Goal: Task Accomplishment & Management: Use online tool/utility

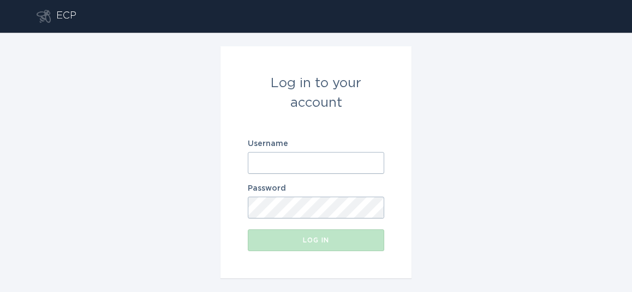
click at [322, 165] on input "Username" at bounding box center [316, 163] width 136 height 22
paste input "[EMAIL_ADDRESS][DOMAIN_NAME]"
type input "[EMAIL_ADDRESS][DOMAIN_NAME]"
click at [562, 154] on div "Log in to your account Username [EMAIL_ADDRESS][DOMAIN_NAME] Password Log in" at bounding box center [316, 163] width 632 height 260
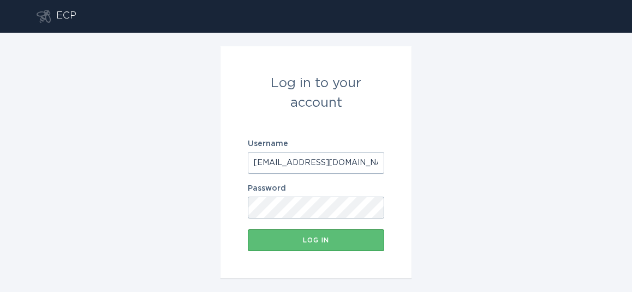
scroll to position [0, 7]
click at [296, 236] on button "Log in" at bounding box center [316, 241] width 136 height 22
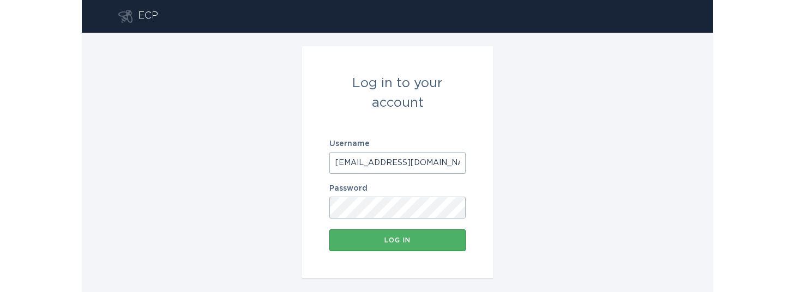
scroll to position [0, 0]
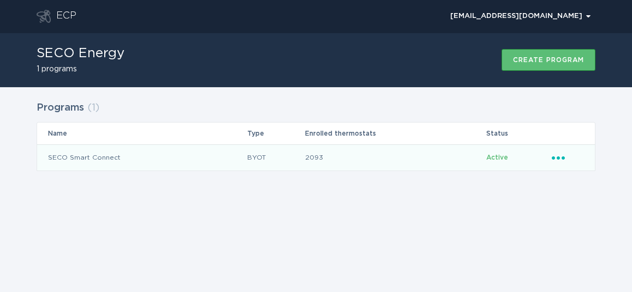
click at [563, 158] on icon "Popover menu" at bounding box center [558, 158] width 13 height 3
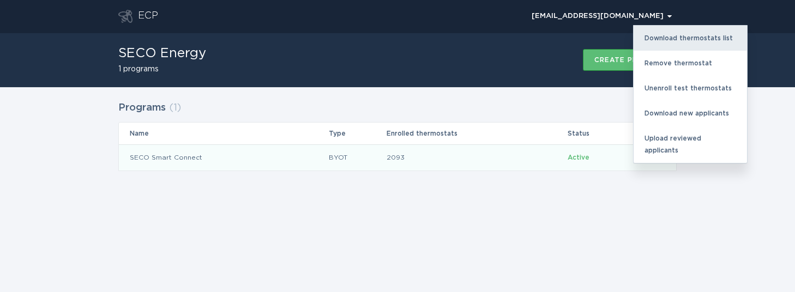
click at [707, 39] on div "Download thermostats list" at bounding box center [690, 38] width 113 height 25
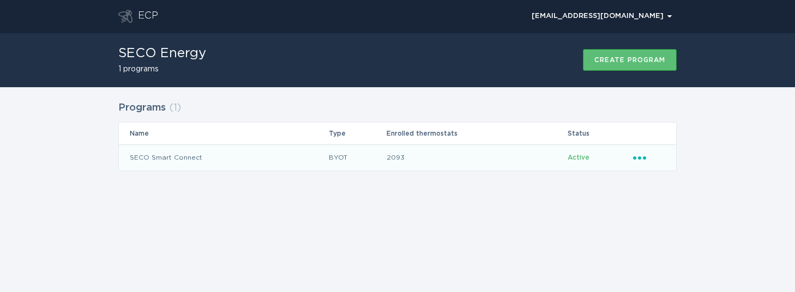
click at [470, 237] on div "ECP [EMAIL_ADDRESS][DOMAIN_NAME] Chevron SECO Energy 1 programs Create program …" at bounding box center [397, 146] width 795 height 292
